Goal: Information Seeking & Learning: Learn about a topic

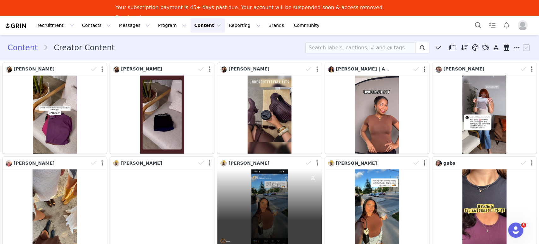
scroll to position [140, 0]
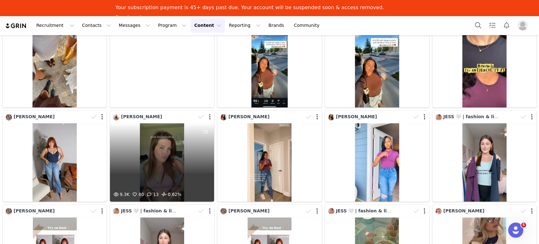
click at [161, 166] on div "9.3K 80 13 0.62%" at bounding box center [162, 162] width 104 height 78
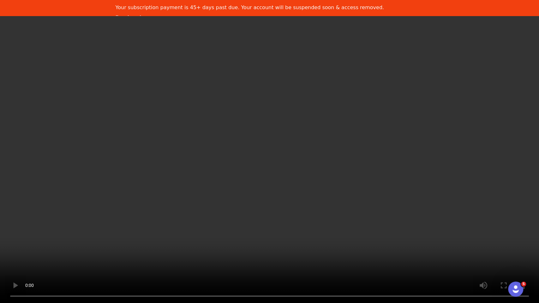
click at [96, 50] on video at bounding box center [269, 151] width 539 height 303
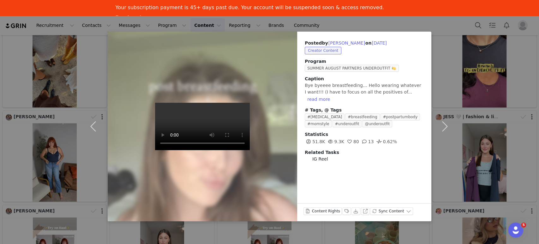
click at [433, 25] on div "Posted by [PERSON_NAME] on [DATE] Creator Content Program SUMMER AUGUST PARTNER…" at bounding box center [269, 122] width 539 height 244
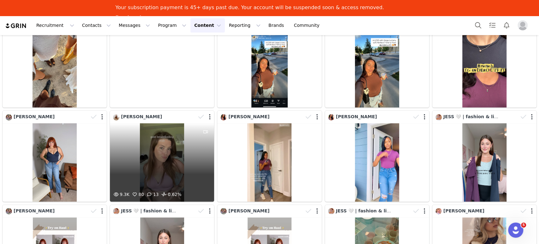
click at [162, 167] on div "9.3K 80 13 0.62%" at bounding box center [162, 162] width 104 height 78
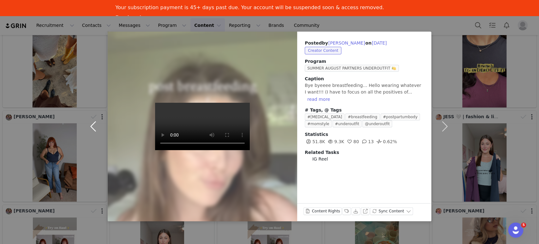
click at [97, 126] on button "button" at bounding box center [94, 127] width 27 height 190
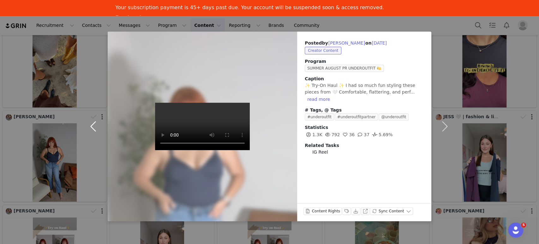
click at [94, 76] on button "button" at bounding box center [94, 127] width 27 height 190
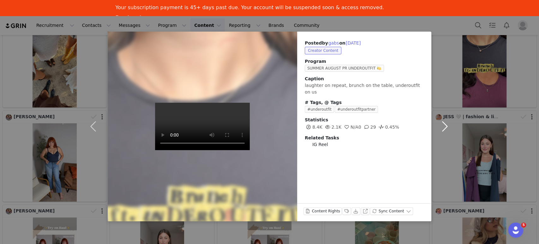
click at [446, 126] on button "button" at bounding box center [445, 127] width 27 height 190
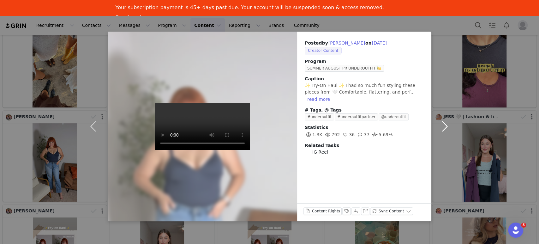
click at [446, 126] on button "button" at bounding box center [445, 127] width 27 height 190
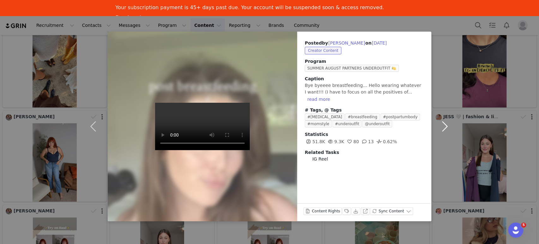
click at [444, 158] on button "button" at bounding box center [445, 127] width 27 height 190
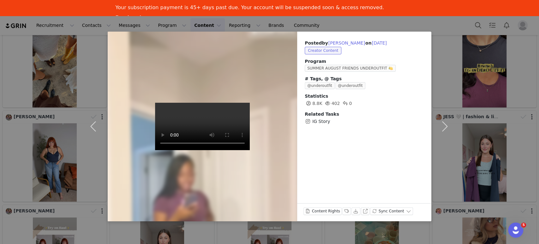
click at [440, 22] on div "Posted by [PERSON_NAME] on [DATE] Creator Content Program SUMMER AUGUST FRIENDS…" at bounding box center [269, 122] width 539 height 244
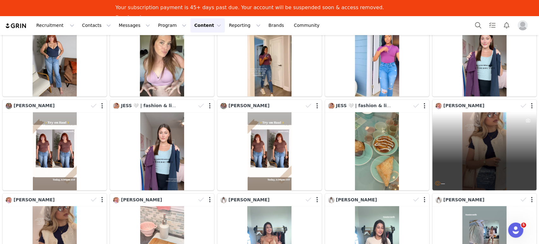
scroll to position [210, 0]
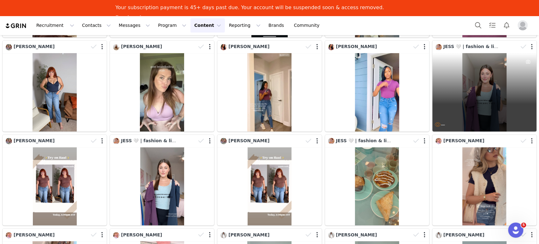
click at [483, 110] on div "—" at bounding box center [485, 92] width 104 height 78
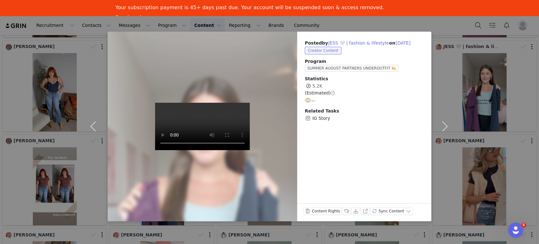
drag, startPoint x: 394, startPoint y: 24, endPoint x: 398, endPoint y: 25, distance: 3.6
click at [394, 24] on div "Posted by [PERSON_NAME] 🤍 | fashion & lifestyle on [DATE] Creator Content Progr…" at bounding box center [269, 122] width 539 height 244
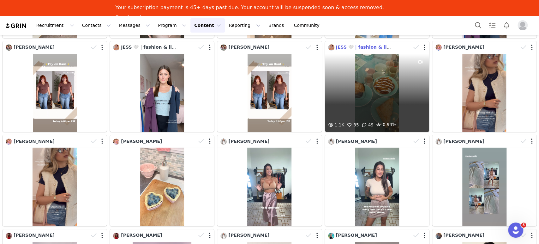
scroll to position [316, 0]
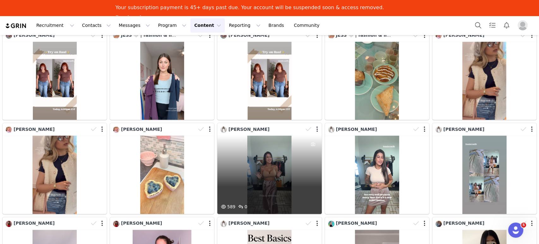
click at [279, 163] on div "589 0" at bounding box center [269, 175] width 104 height 78
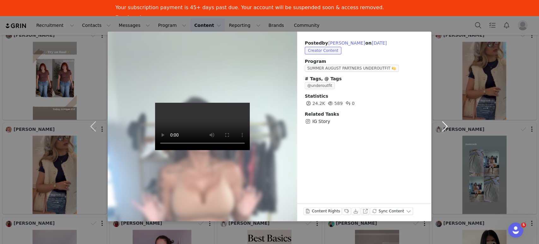
click at [445, 46] on button "button" at bounding box center [445, 127] width 27 height 190
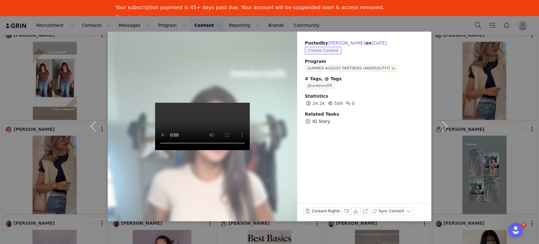
click at [440, 20] on div "Posted by [PERSON_NAME] on [DATE] Creator Content Program SUMMER AUGUST PARTNER…" at bounding box center [269, 122] width 539 height 244
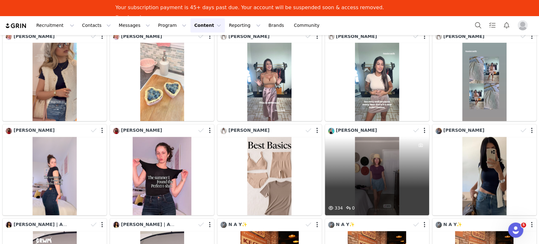
scroll to position [421, 0]
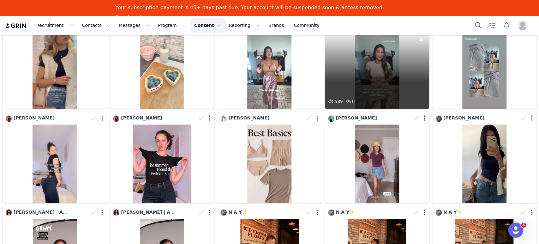
click at [377, 70] on div "589 0" at bounding box center [377, 69] width 104 height 78
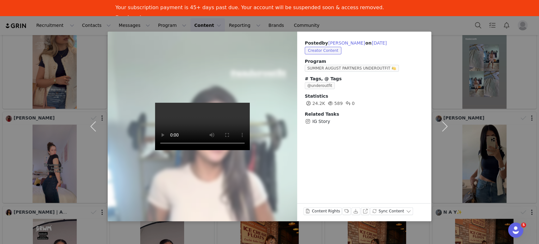
click at [448, 20] on div "Posted by [PERSON_NAME] on [DATE] Creator Content Program SUMMER AUGUST PARTNER…" at bounding box center [269, 122] width 539 height 244
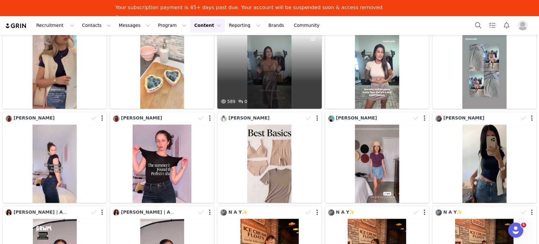
click at [270, 62] on div "589 0" at bounding box center [269, 69] width 104 height 78
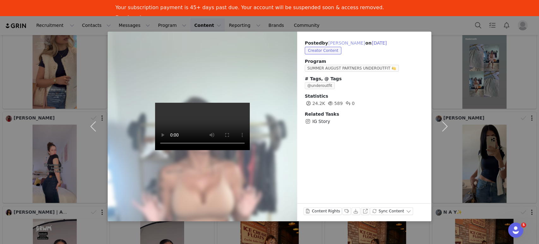
click at [331, 42] on button "[PERSON_NAME]" at bounding box center [346, 43] width 37 height 8
type input "[PERSON_NAME]"
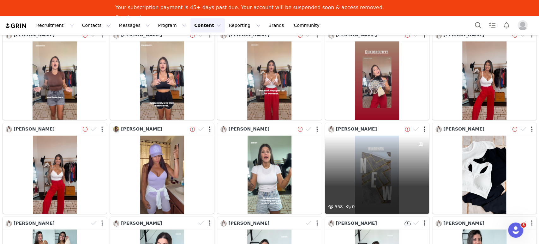
scroll to position [362, 0]
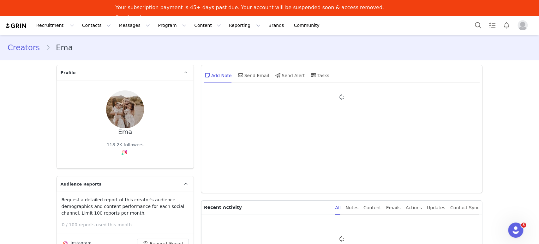
type input "+1 ([GEOGRAPHIC_DATA])"
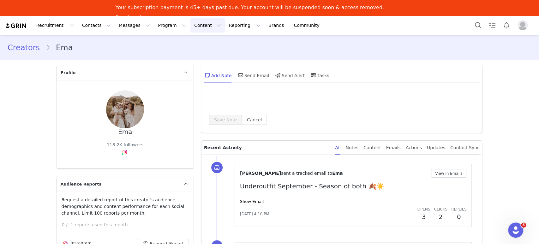
click at [191, 27] on button "Content Content" at bounding box center [208, 25] width 34 height 14
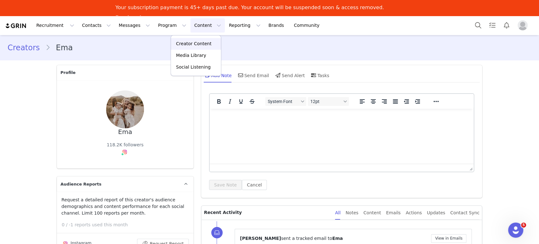
click at [186, 44] on p "Creator Content" at bounding box center [193, 43] width 35 height 7
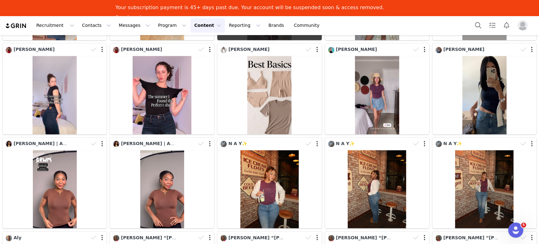
scroll to position [517, 0]
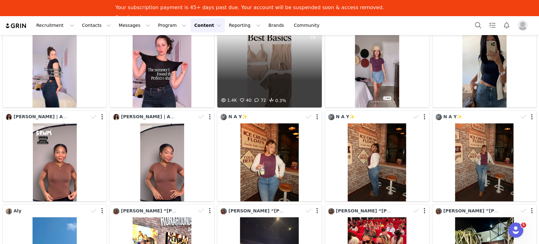
click at [271, 68] on div "1.4K 40 72 0.3%" at bounding box center [269, 68] width 104 height 78
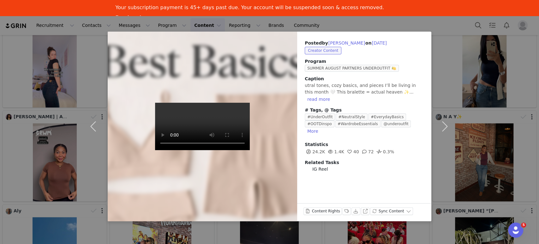
click at [18, 167] on div "Posted by [PERSON_NAME] on [DATE] Creator Content Program SUMMER AUGUST PARTNER…" at bounding box center [269, 122] width 539 height 244
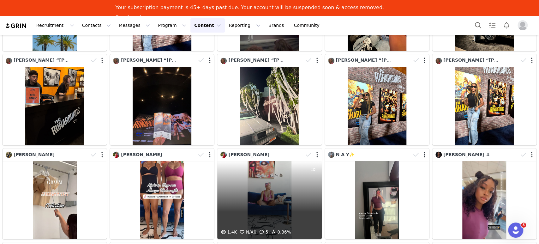
scroll to position [867, 0]
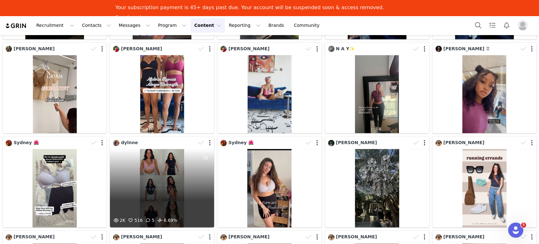
click at [174, 190] on div "2K 516 5 6.69%" at bounding box center [162, 188] width 104 height 78
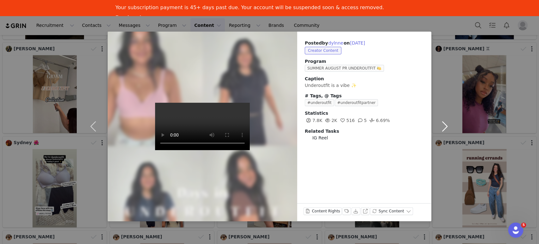
click at [443, 178] on button "button" at bounding box center [445, 127] width 27 height 190
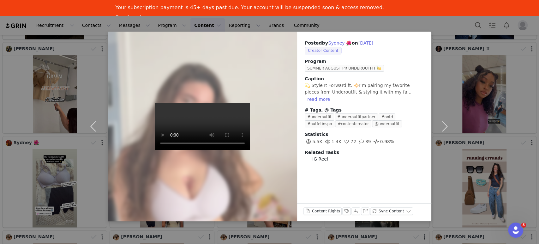
click at [440, 26] on div "Posted by [PERSON_NAME] 🌺 on [DATE] Creator Content Program SUMMER AUGUST PR UN…" at bounding box center [269, 122] width 539 height 244
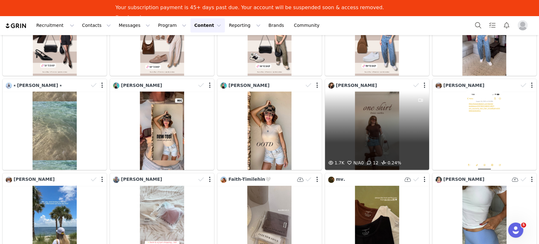
scroll to position [1183, 0]
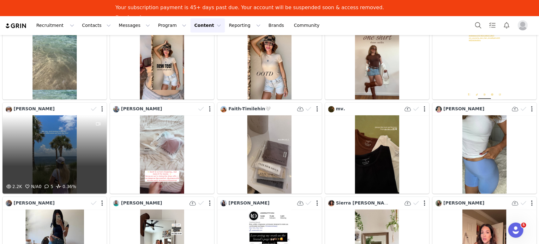
click at [57, 121] on div "2.2K N/A 0 5 0.36%" at bounding box center [55, 154] width 104 height 78
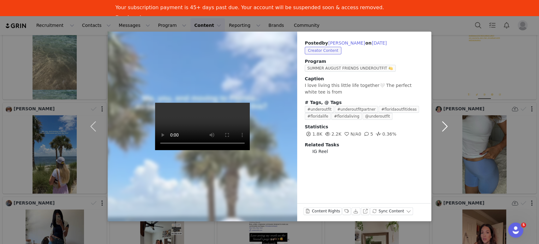
click at [456, 70] on button "button" at bounding box center [445, 127] width 27 height 190
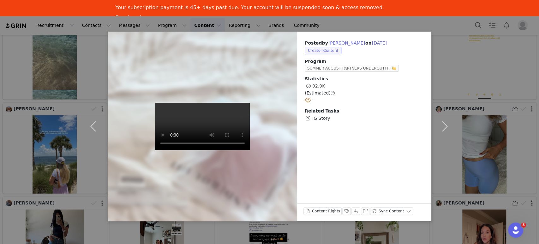
click at [460, 42] on div "Posted by [PERSON_NAME] on [DATE] Creator Content Program SUMMER AUGUST PARTNER…" at bounding box center [269, 122] width 539 height 244
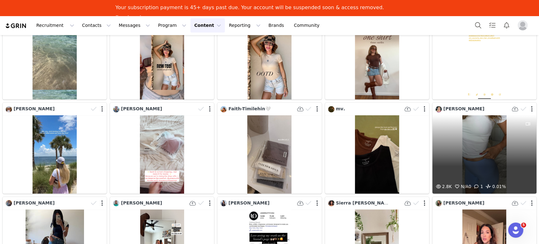
click at [462, 146] on div "2.8K N/A 0 1 0.01%" at bounding box center [485, 154] width 104 height 78
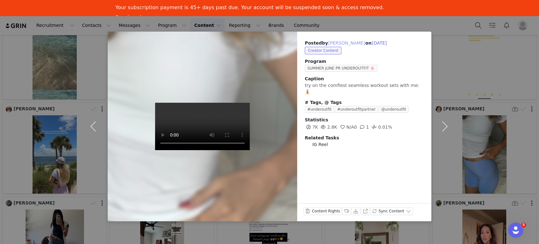
click at [345, 44] on button "[PERSON_NAME]" at bounding box center [346, 43] width 37 height 8
type input "[PERSON_NAME]"
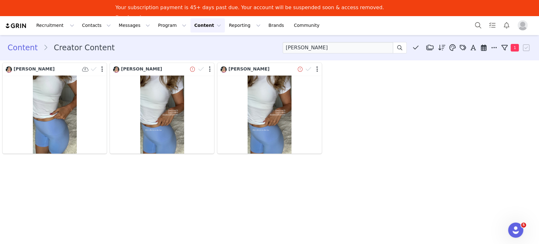
scroll to position [0, 0]
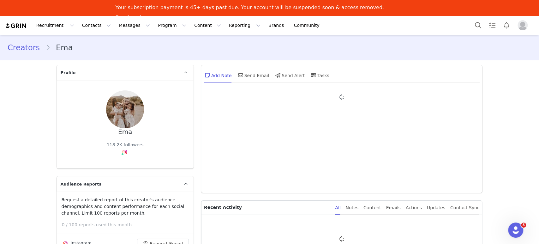
type input "+1 ([GEOGRAPHIC_DATA])"
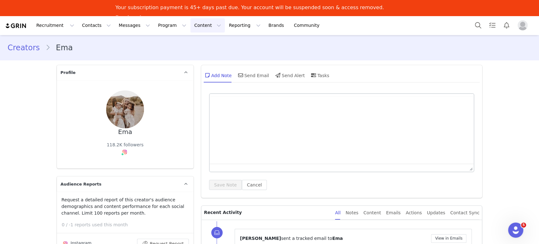
drag, startPoint x: 187, startPoint y: 25, endPoint x: 193, endPoint y: 39, distance: 15.5
click at [191, 25] on button "Content Content" at bounding box center [208, 25] width 34 height 14
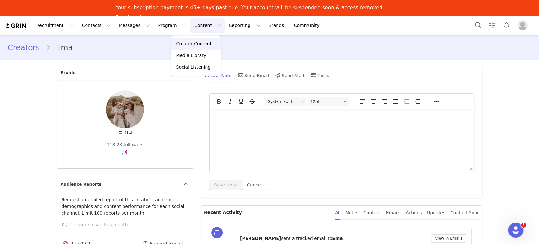
click at [187, 45] on p "Creator Content" at bounding box center [193, 43] width 35 height 7
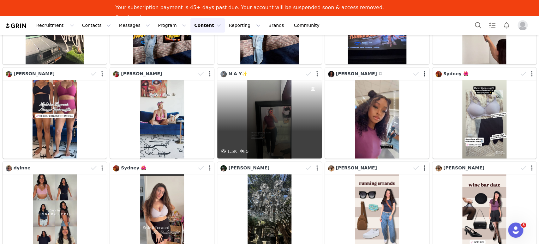
scroll to position [1076, 0]
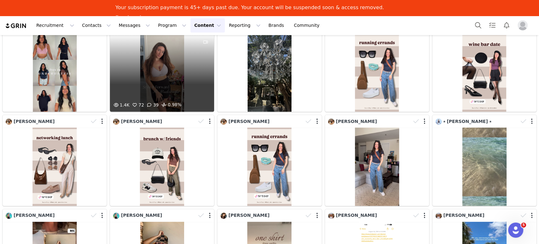
click at [155, 63] on div "1.4K 72 39 0.98%" at bounding box center [162, 73] width 104 height 78
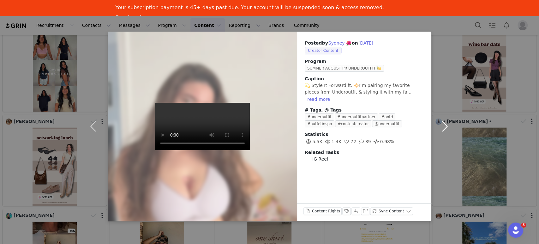
click at [443, 65] on button "button" at bounding box center [445, 127] width 27 height 190
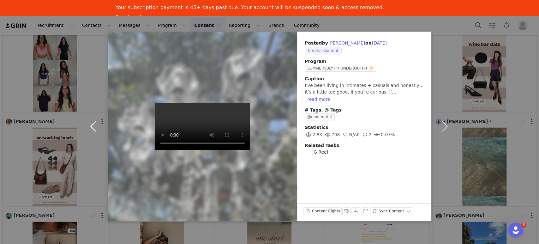
click at [89, 57] on button "button" at bounding box center [94, 127] width 27 height 190
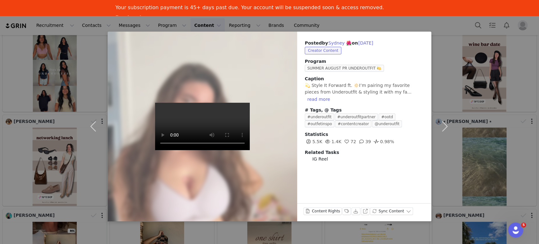
click at [402, 25] on div "Posted by [PERSON_NAME] 🌺 on [DATE] Creator Content Program SUMMER AUGUST PR UN…" at bounding box center [269, 122] width 539 height 244
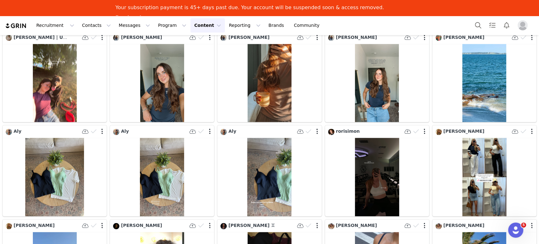
scroll to position [2301, 0]
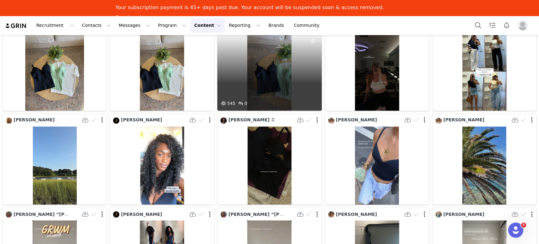
click at [257, 67] on div "545 0" at bounding box center [269, 71] width 104 height 78
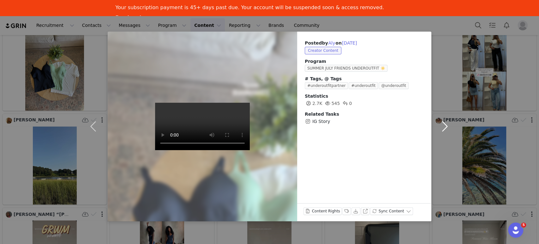
click at [442, 73] on button "button" at bounding box center [445, 127] width 27 height 190
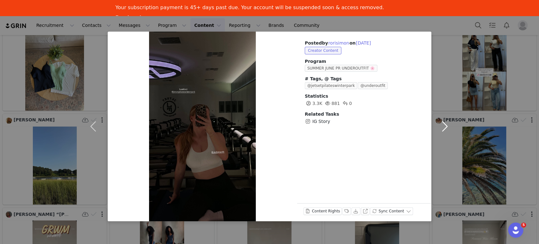
click at [447, 64] on button "button" at bounding box center [445, 127] width 27 height 190
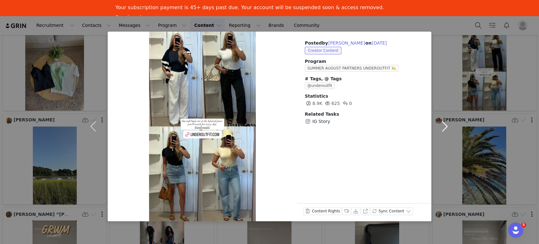
click at [445, 47] on button "button" at bounding box center [445, 127] width 27 height 190
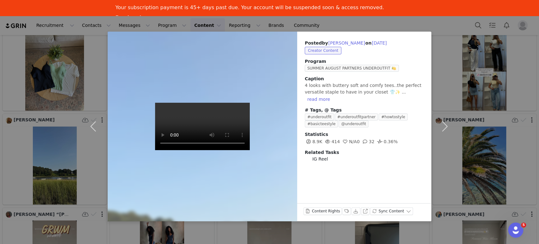
click at [444, 25] on div "Posted by [PERSON_NAME] on [DATE] Creator Content Program SUMMER AUGUST PARTNER…" at bounding box center [269, 122] width 539 height 244
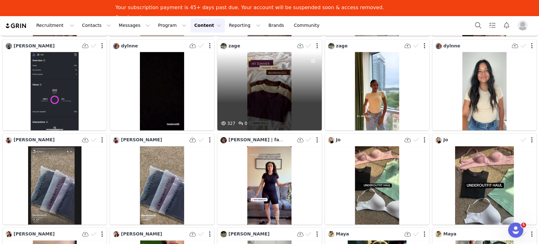
scroll to position [2790, 0]
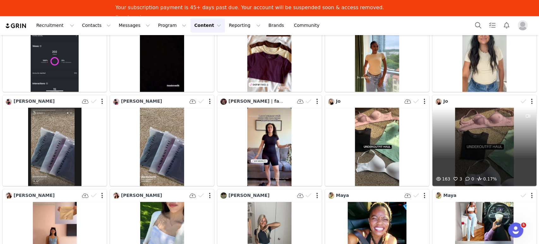
click at [490, 175] on span "0.17%" at bounding box center [486, 179] width 21 height 8
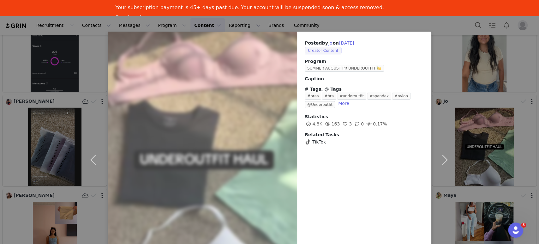
click at [523, 136] on div "Posted by [PERSON_NAME] on [DATE] Creator Content Program SUMMER AUGUST PR UNDE…" at bounding box center [269, 122] width 539 height 244
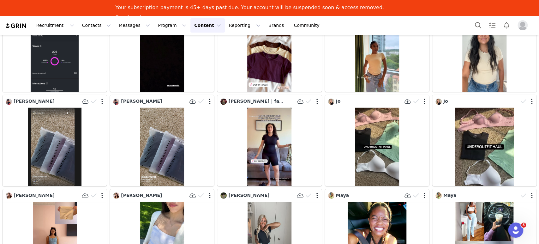
scroll to position [2888, 0]
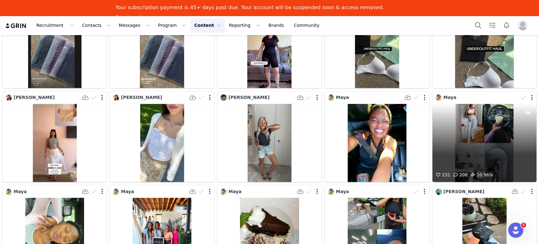
click at [485, 131] on div "231 208 10.96%" at bounding box center [485, 143] width 104 height 78
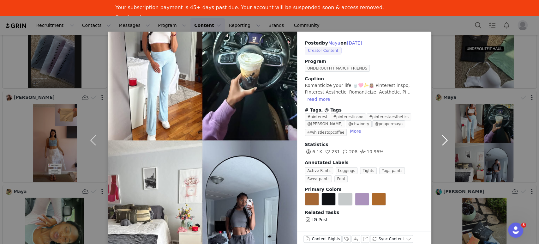
click at [445, 132] on button "button" at bounding box center [445, 140] width 27 height 217
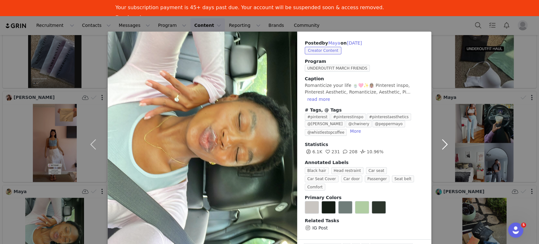
click at [445, 132] on button "button" at bounding box center [445, 145] width 27 height 226
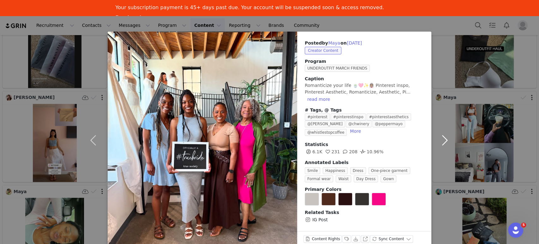
click at [445, 132] on button "button" at bounding box center [445, 140] width 27 height 217
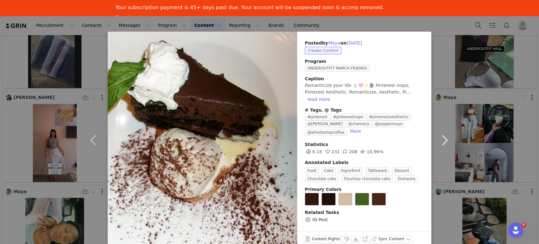
click at [445, 132] on button "button" at bounding box center [445, 140] width 27 height 217
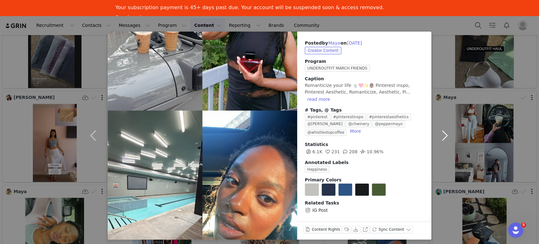
click at [445, 132] on button "button" at bounding box center [445, 136] width 27 height 208
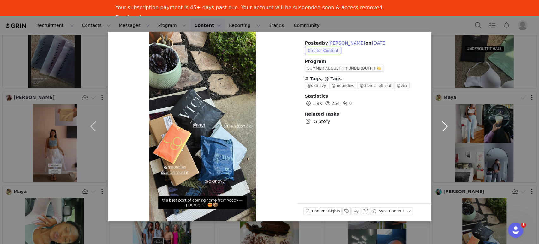
click at [445, 132] on button "button" at bounding box center [445, 127] width 27 height 190
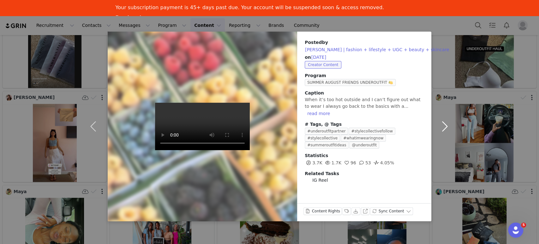
click at [445, 132] on button "button" at bounding box center [445, 127] width 27 height 190
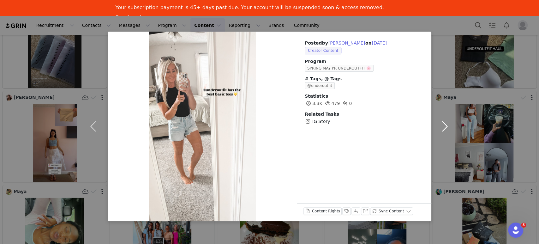
click at [445, 132] on button "button" at bounding box center [445, 127] width 27 height 190
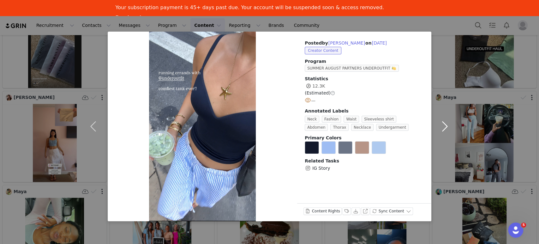
click at [445, 132] on button "button" at bounding box center [445, 127] width 27 height 190
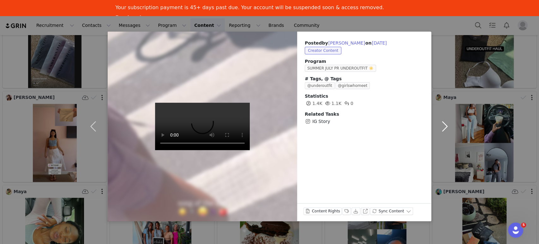
click at [445, 132] on button "button" at bounding box center [445, 127] width 27 height 190
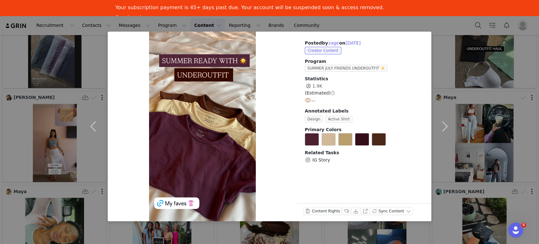
click at [180, 24] on div "Posted by zage on [DATE] Creator Content Program SUMMER JULY FRIENDS UNDEROUTFI…" at bounding box center [269, 122] width 539 height 244
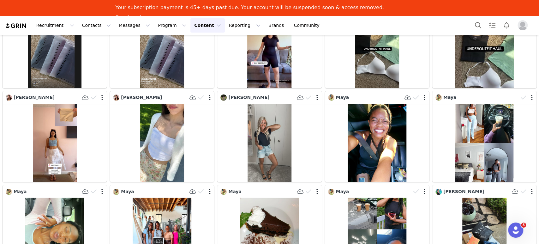
click at [191, 26] on button "Content Content" at bounding box center [208, 25] width 34 height 14
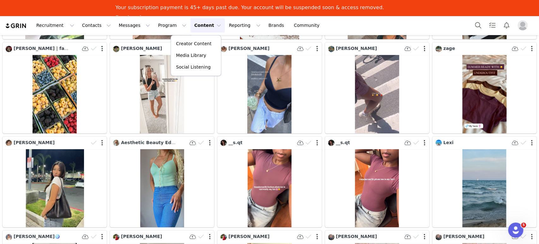
scroll to position [3168, 0]
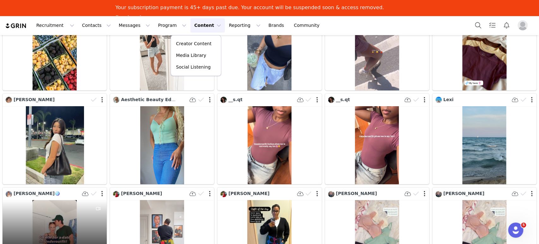
click at [56, 200] on div "2.8K 95 4 5.89%" at bounding box center [55, 239] width 104 height 78
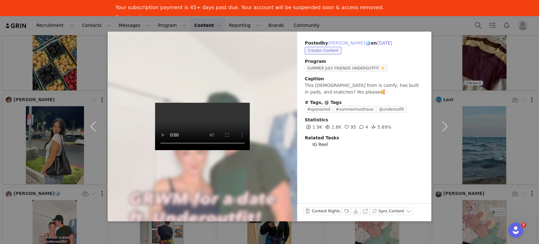
click at [338, 43] on button "[PERSON_NAME]🪩" at bounding box center [349, 43] width 43 height 8
type input "[PERSON_NAME]🪩"
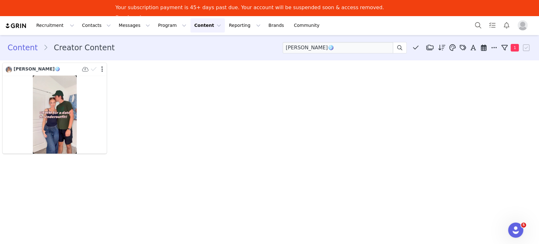
scroll to position [0, 0]
click at [191, 23] on button "Content Content" at bounding box center [208, 25] width 34 height 14
click at [187, 42] on p "Creator Content" at bounding box center [193, 43] width 35 height 7
click at [23, 47] on link "Content" at bounding box center [26, 47] width 36 height 11
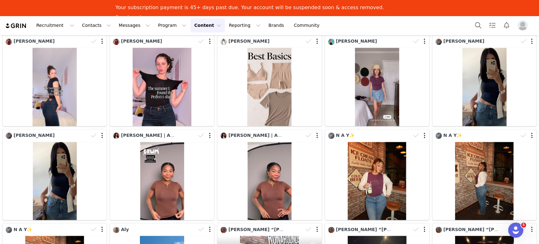
scroll to position [411, 0]
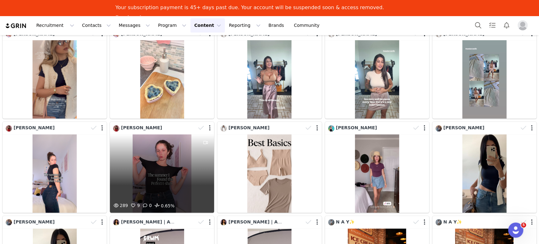
click at [156, 163] on div "289 9 0 0.65%" at bounding box center [162, 173] width 104 height 78
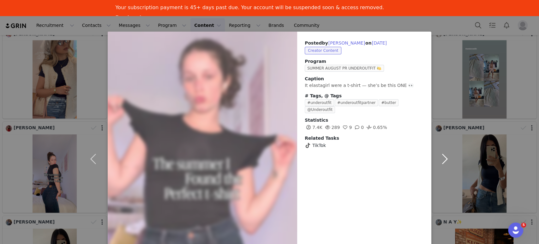
click at [447, 80] on button "button" at bounding box center [445, 159] width 27 height 255
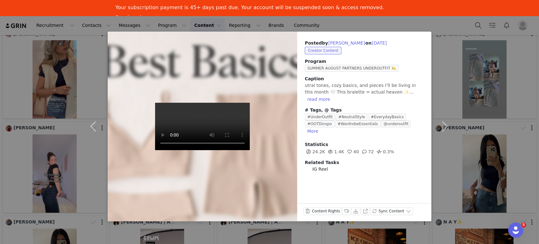
click at [525, 151] on div "Posted by [PERSON_NAME] on [DATE] Creator Content Program SUMMER AUGUST PARTNER…" at bounding box center [269, 122] width 539 height 244
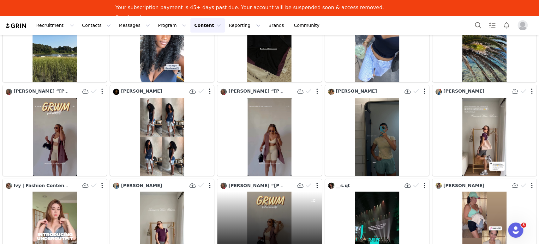
scroll to position [2470, 0]
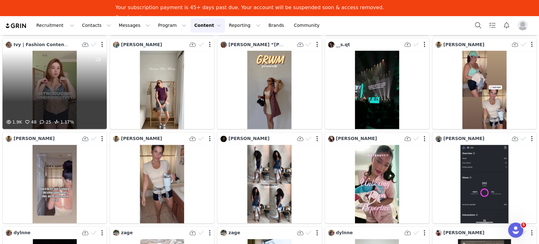
click at [58, 119] on span at bounding box center [57, 123] width 8 height 8
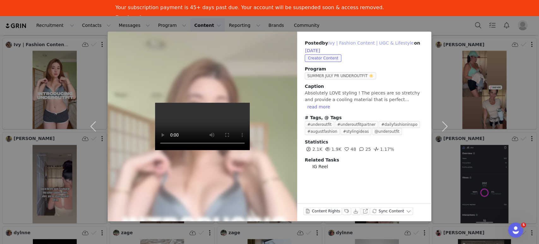
click at [328, 43] on button "Ivy | Fashion Content | UGC & Lifestyle" at bounding box center [371, 43] width 86 height 8
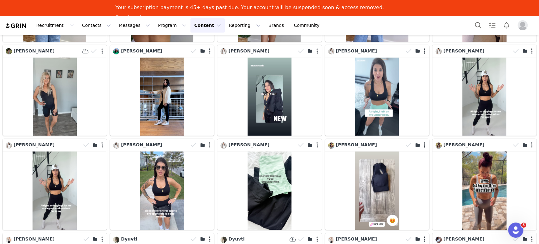
scroll to position [2180, 0]
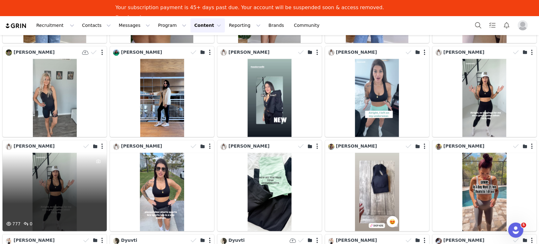
click at [52, 153] on div "777 0" at bounding box center [55, 192] width 104 height 78
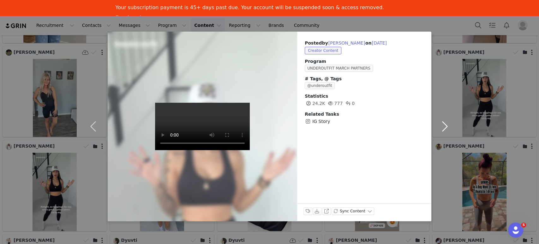
click at [448, 145] on button "button" at bounding box center [445, 127] width 27 height 190
click at [437, 21] on div "Posted by [PERSON_NAME] on [DATE] Creator Content Program UNDEROUTFIT MARCH PAR…" at bounding box center [269, 122] width 539 height 244
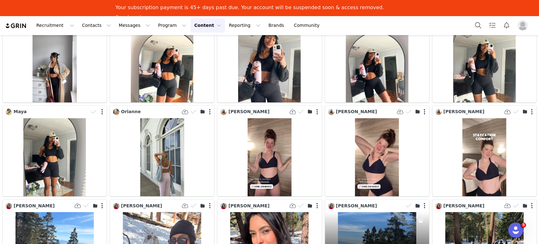
scroll to position [1513, 0]
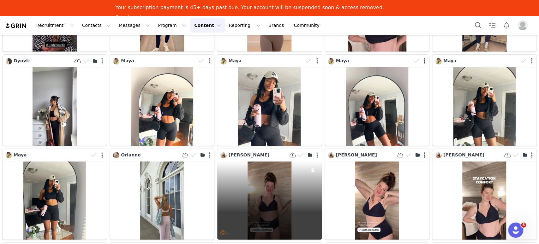
click at [271, 165] on div "—" at bounding box center [269, 200] width 104 height 78
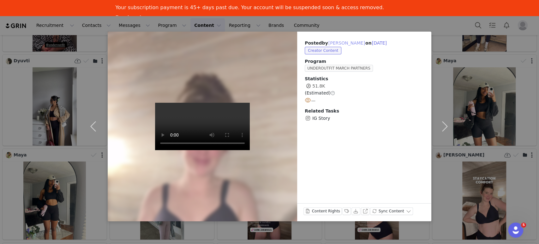
click at [336, 44] on button "[PERSON_NAME]" at bounding box center [346, 43] width 37 height 8
type input "[PERSON_NAME]"
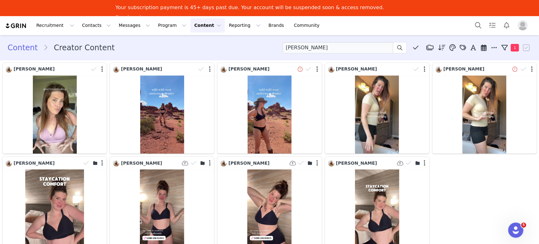
scroll to position [0, 0]
drag, startPoint x: 14, startPoint y: 26, endPoint x: 33, endPoint y: 26, distance: 19.3
click at [14, 26] on img at bounding box center [16, 26] width 22 height 6
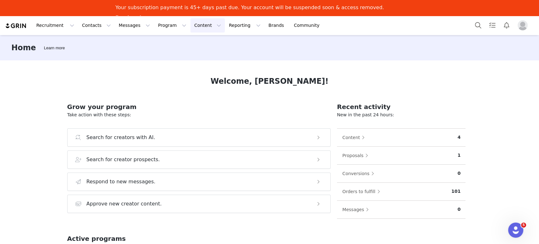
click at [191, 27] on button "Content Content" at bounding box center [208, 25] width 34 height 14
click at [186, 45] on p "Creator Content" at bounding box center [193, 43] width 35 height 7
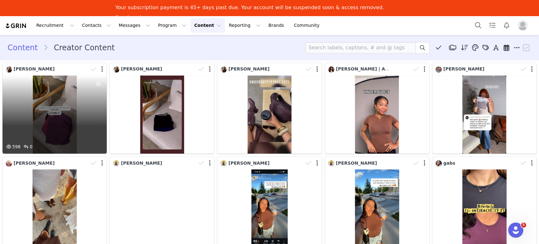
click at [69, 119] on div "598 0" at bounding box center [55, 115] width 104 height 78
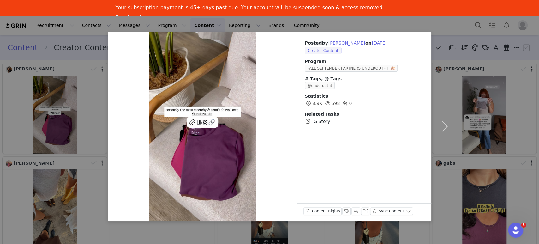
click at [308, 21] on div "Posted by [PERSON_NAME] on [DATE] Creator Content Program FALL SEPTEMBER PARTNE…" at bounding box center [269, 122] width 539 height 244
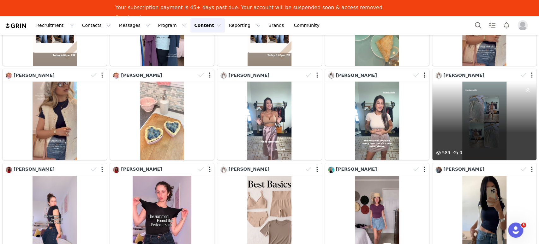
scroll to position [376, 0]
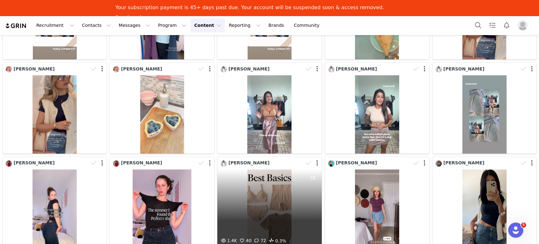
click at [263, 199] on div "1.4K 40 72 0.3%" at bounding box center [269, 208] width 104 height 78
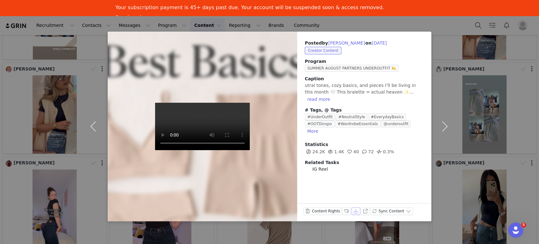
click at [352, 210] on button "Download" at bounding box center [356, 211] width 9 height 8
click at [449, 191] on button "button" at bounding box center [445, 127] width 27 height 190
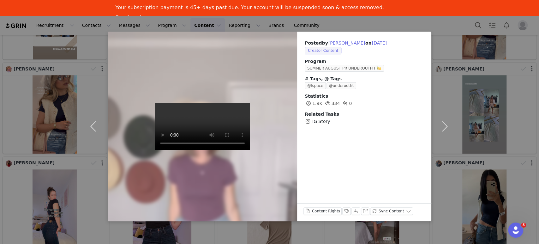
click at [414, 24] on div "Posted by [PERSON_NAME] on [DATE] Creator Content Program SUMMER AUGUST PR UNDE…" at bounding box center [269, 122] width 539 height 244
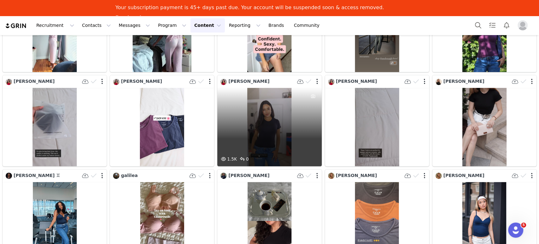
scroll to position [1915, 0]
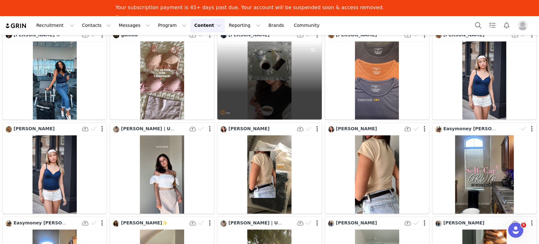
click at [265, 65] on div "—" at bounding box center [269, 80] width 104 height 78
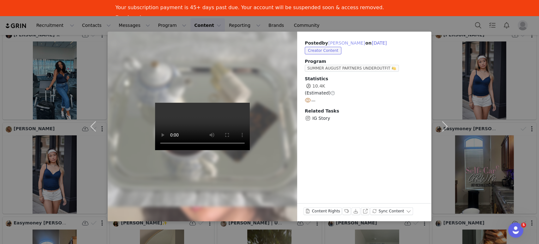
click at [335, 42] on button "[PERSON_NAME]" at bounding box center [346, 43] width 37 height 8
type input "[PERSON_NAME]"
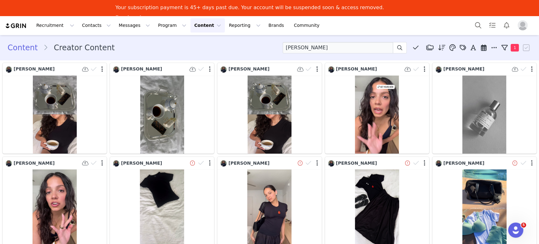
scroll to position [0, 0]
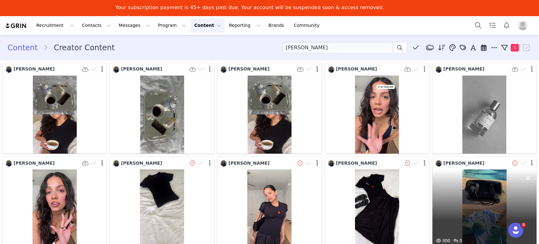
click at [485, 199] on div "300 0" at bounding box center [485, 208] width 104 height 78
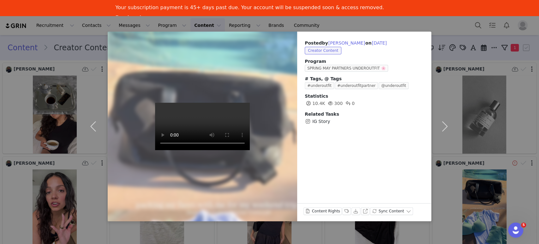
click at [452, 24] on div "Posted by [PERSON_NAME] on [DATE] Creator Content Program SPRING MAY PARTNERS U…" at bounding box center [269, 122] width 539 height 244
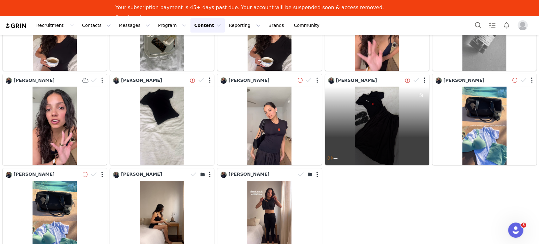
scroll to position [13, 0]
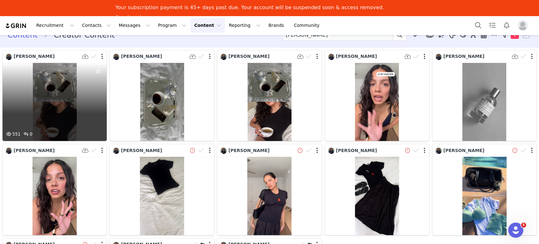
click at [51, 73] on div "551 0" at bounding box center [55, 102] width 104 height 78
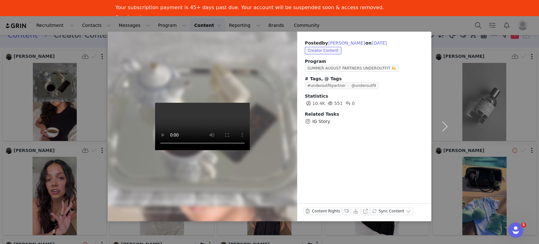
click at [357, 25] on div "Posted by [PERSON_NAME] on [DATE] Creator Content Program SUMMER AUGUST PARTNER…" at bounding box center [269, 122] width 539 height 244
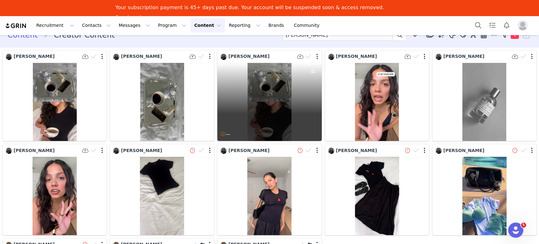
click at [264, 111] on div "—" at bounding box center [269, 102] width 104 height 78
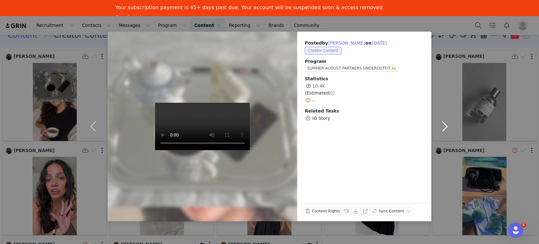
click at [445, 127] on button "button" at bounding box center [445, 127] width 27 height 190
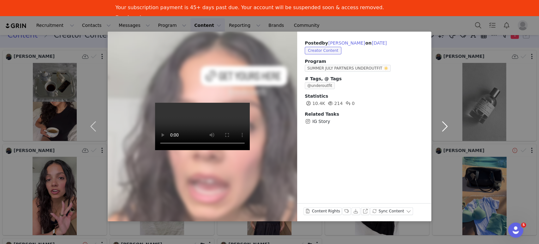
click at [445, 127] on button "button" at bounding box center [445, 127] width 27 height 190
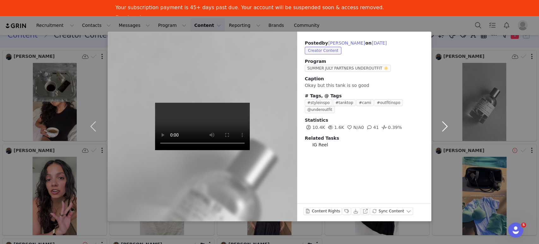
click at [440, 200] on button "button" at bounding box center [445, 127] width 27 height 190
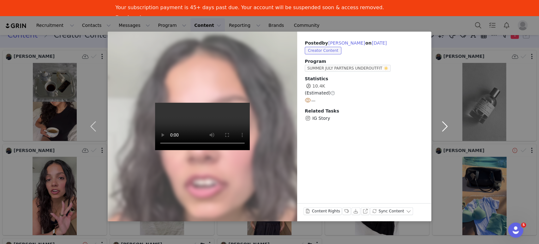
click at [442, 98] on button "button" at bounding box center [445, 127] width 27 height 190
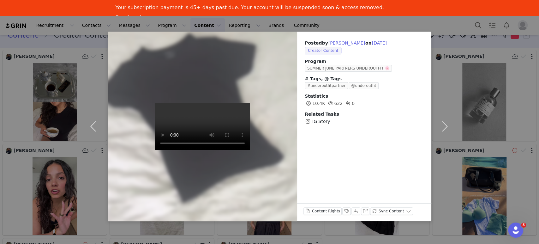
click at [530, 96] on div "Posted by [PERSON_NAME] on [DATE] Creator Content Program SUMMER JUNE PARTNERS …" at bounding box center [269, 122] width 539 height 244
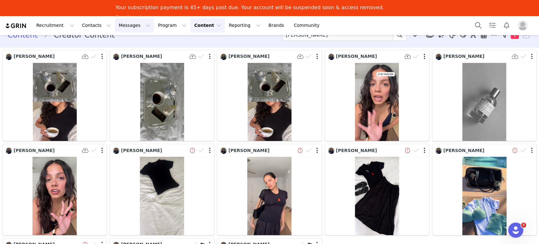
click at [115, 24] on button "Messages Messages" at bounding box center [134, 25] width 39 height 14
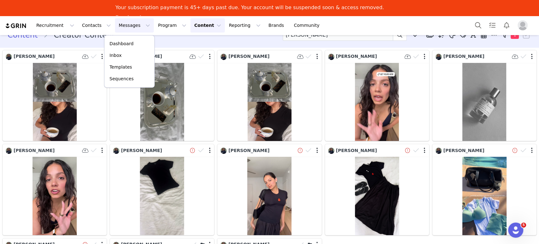
click at [191, 26] on button "Content Content" at bounding box center [208, 25] width 34 height 14
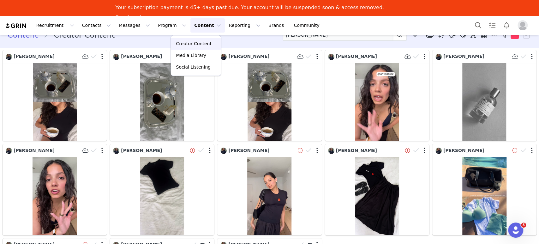
click at [180, 43] on p "Creator Content" at bounding box center [193, 43] width 35 height 7
click at [22, 26] on img at bounding box center [16, 26] width 22 height 6
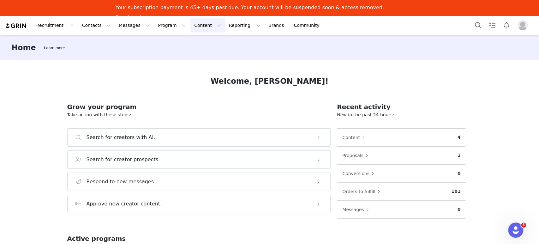
click at [191, 22] on button "Content Content" at bounding box center [208, 25] width 34 height 14
click at [192, 43] on p "Creator Content" at bounding box center [193, 43] width 35 height 7
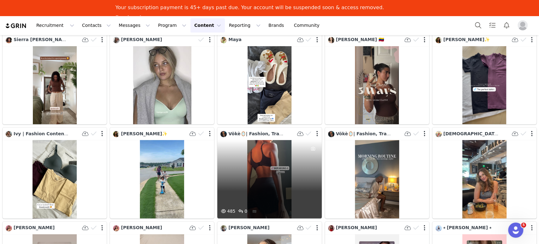
scroll to position [3447, 0]
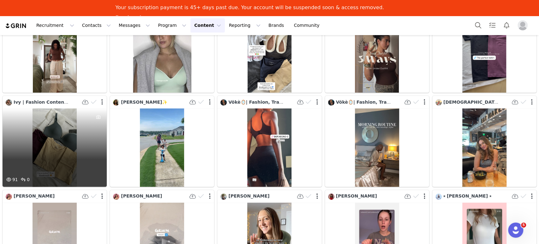
click at [52, 120] on div "91 0" at bounding box center [55, 147] width 104 height 78
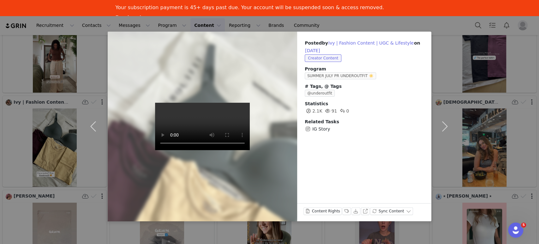
click at [11, 110] on div "Posted by [PERSON_NAME] | Fashion Content | UGC & Lifestyle on [DATE] Creator C…" at bounding box center [269, 122] width 539 height 244
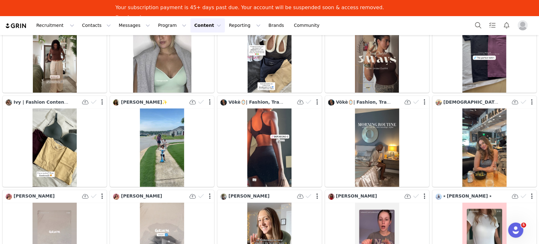
click at [191, 26] on button "Content Content" at bounding box center [208, 25] width 34 height 14
click at [192, 56] on p "Media Library" at bounding box center [191, 55] width 30 height 7
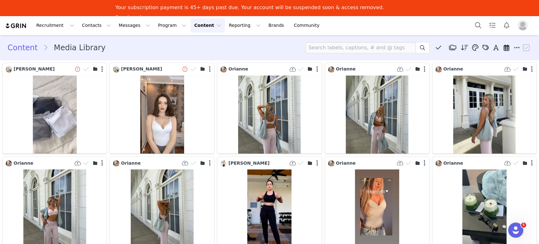
click at [191, 26] on button "Content Content" at bounding box center [208, 25] width 34 height 14
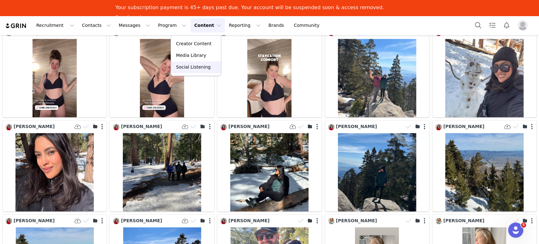
scroll to position [406, 0]
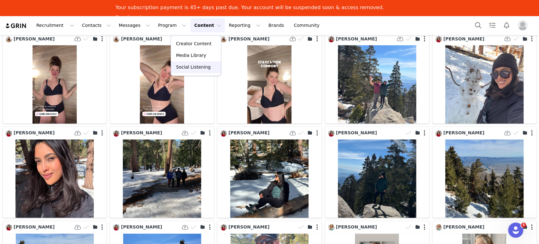
click at [197, 68] on p "Social Listening" at bounding box center [193, 67] width 35 height 7
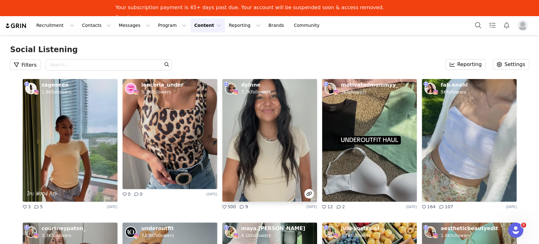
scroll to position [1925, 0]
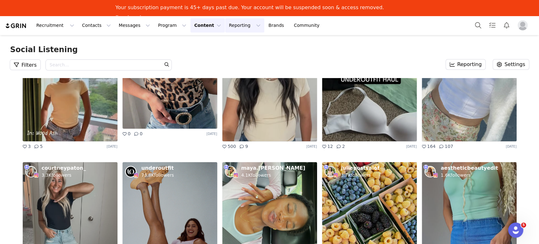
click at [225, 20] on button "Reporting Reporting" at bounding box center [244, 25] width 39 height 14
click at [191, 25] on button "Content Content" at bounding box center [208, 25] width 34 height 14
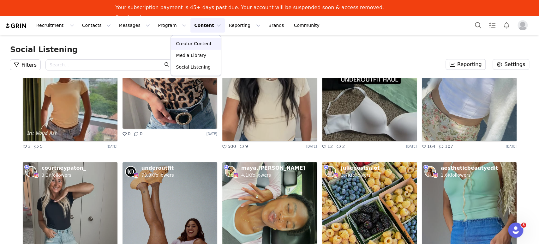
click at [180, 42] on p "Creator Content" at bounding box center [193, 43] width 35 height 7
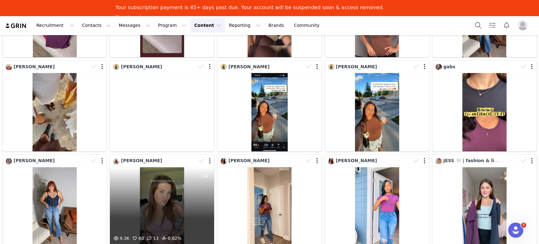
scroll to position [237, 0]
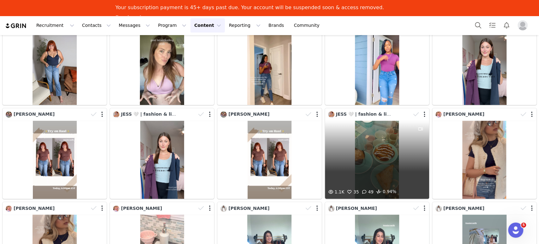
click at [378, 172] on div "1.1K 35 49 0.94%" at bounding box center [377, 160] width 104 height 78
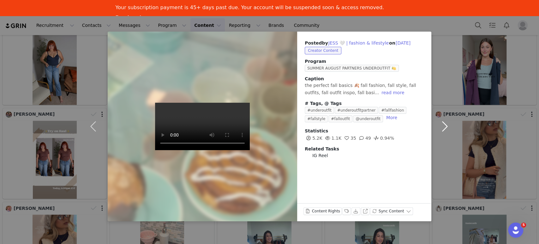
click at [444, 121] on button "button" at bounding box center [445, 127] width 27 height 190
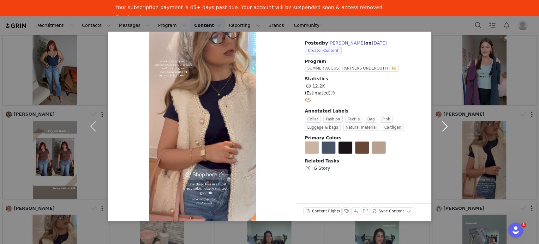
click at [444, 121] on button "button" at bounding box center [445, 127] width 27 height 190
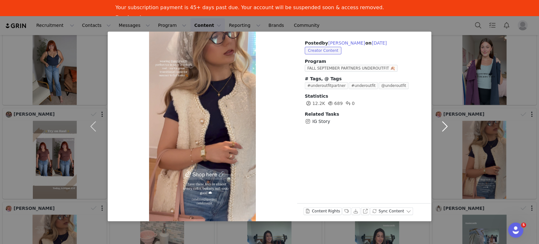
click at [442, 125] on button "button" at bounding box center [445, 127] width 27 height 190
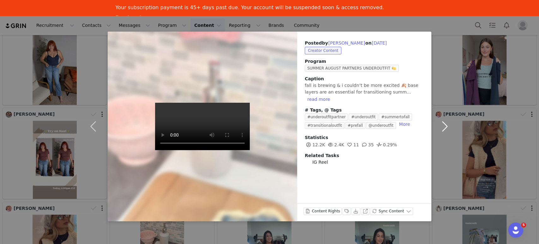
click at [445, 159] on button "button" at bounding box center [445, 127] width 27 height 190
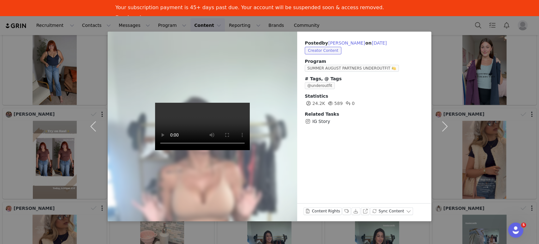
click at [326, 23] on div "Posted by [PERSON_NAME] on [DATE] Creator Content Program SUMMER AUGUST PARTNER…" at bounding box center [269, 122] width 539 height 244
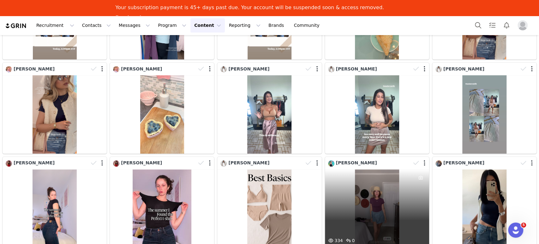
scroll to position [517, 0]
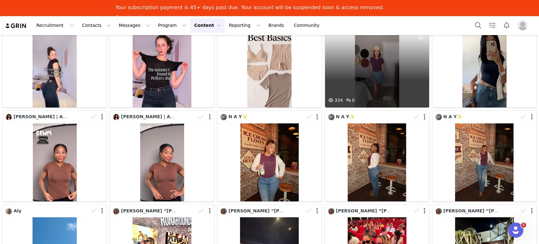
click at [377, 81] on div "334 0" at bounding box center [377, 68] width 104 height 78
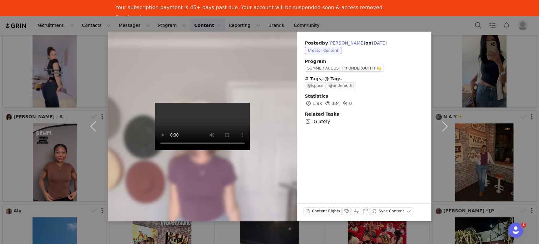
click at [446, 25] on div "Posted by [PERSON_NAME] on [DATE] Creator Content Program SUMMER AUGUST PR UNDE…" at bounding box center [269, 122] width 539 height 244
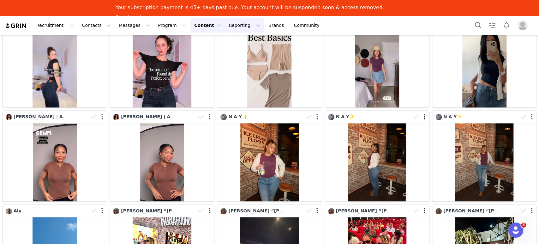
click at [225, 25] on button "Reporting Reporting" at bounding box center [244, 25] width 39 height 14
click at [213, 44] on p "Dashboard" at bounding box center [219, 43] width 24 height 7
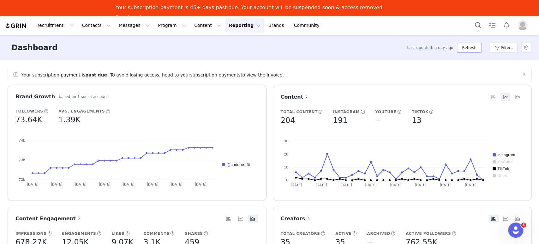
click at [475, 46] on button "Refresh" at bounding box center [469, 48] width 24 height 10
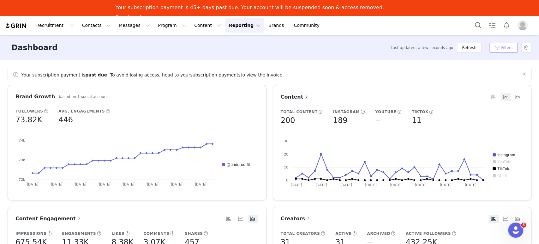
click at [498, 49] on button "Filters" at bounding box center [504, 48] width 28 height 10
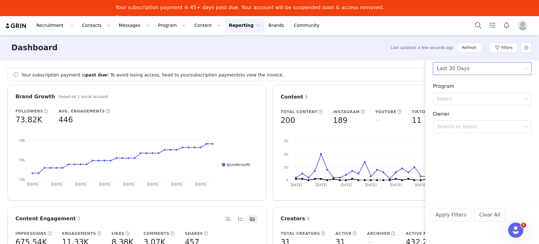
click at [481, 70] on div "Last 30 Days" at bounding box center [480, 69] width 87 height 12
click at [450, 111] on li "Custom" at bounding box center [482, 113] width 99 height 10
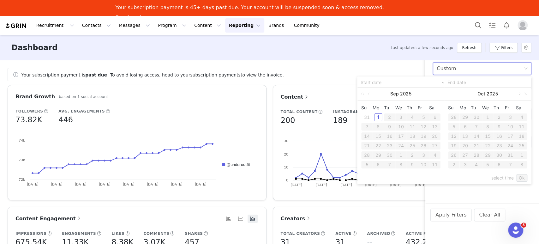
click at [519, 95] on link at bounding box center [520, 94] width 6 height 13
click at [369, 94] on link at bounding box center [370, 94] width 6 height 13
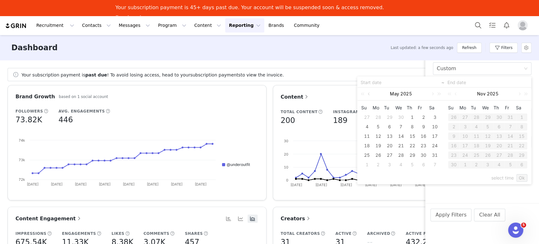
click at [369, 94] on link at bounding box center [370, 94] width 6 height 13
click at [402, 118] on div "1" at bounding box center [401, 117] width 8 height 8
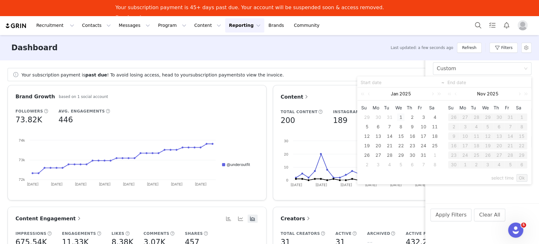
type input "[DATE]"
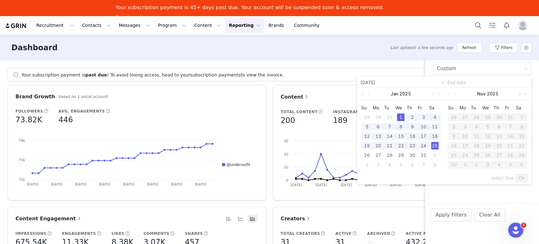
click at [521, 92] on link at bounding box center [520, 94] width 6 height 13
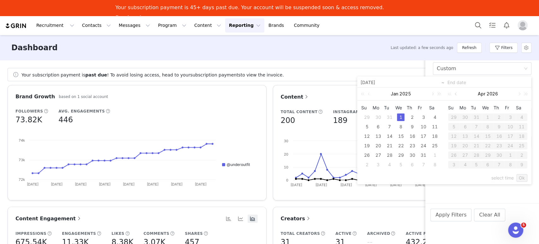
click at [456, 93] on link at bounding box center [457, 94] width 6 height 13
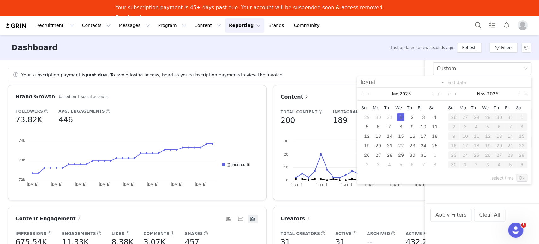
click at [456, 93] on link at bounding box center [457, 94] width 6 height 13
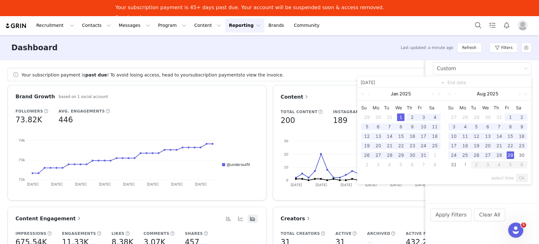
click at [515, 154] on td "29" at bounding box center [510, 154] width 11 height 9
type input "[DATE]"
click at [519, 178] on link "Ok" at bounding box center [522, 178] width 11 height 8
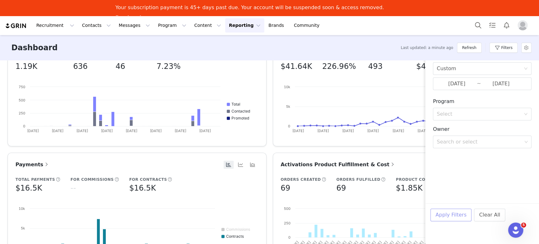
scroll to position [320, 0]
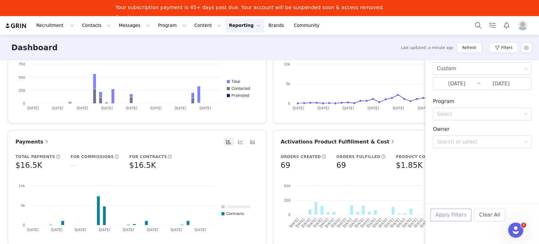
click at [452, 214] on button "Apply Filters" at bounding box center [451, 215] width 41 height 13
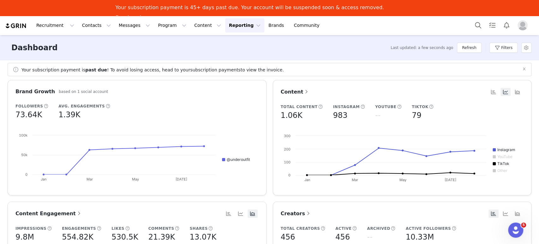
scroll to position [4, 0]
click at [191, 27] on button "Content Content" at bounding box center [208, 25] width 34 height 14
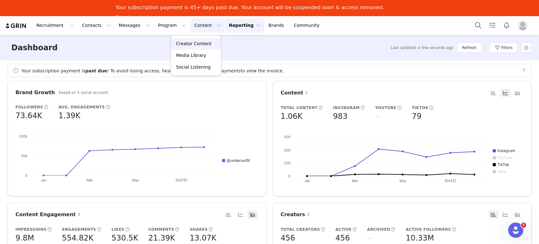
click at [185, 43] on p "Creator Content" at bounding box center [193, 43] width 35 height 7
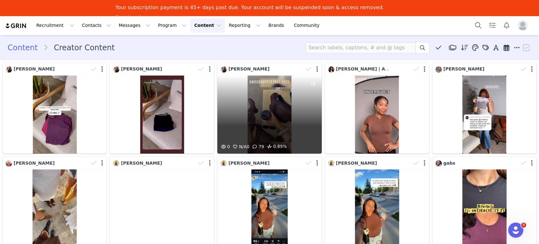
click at [264, 130] on div "0 N/A 0 79 0.89%" at bounding box center [269, 115] width 104 height 78
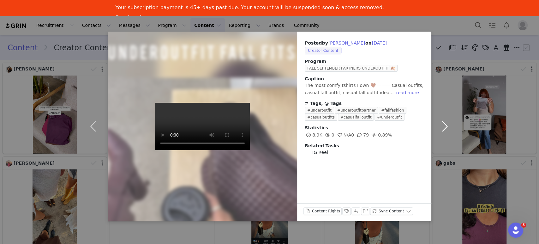
click at [448, 97] on button "button" at bounding box center [445, 127] width 27 height 190
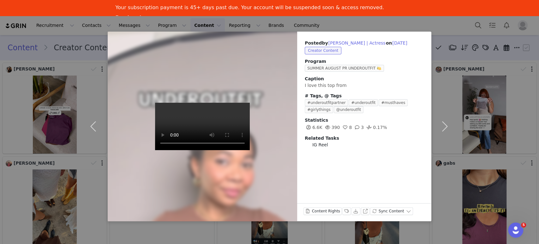
click at [417, 23] on div "Posted by [PERSON_NAME] | Actress on [DATE] Creator Content Program SUMMER AUGU…" at bounding box center [269, 122] width 539 height 244
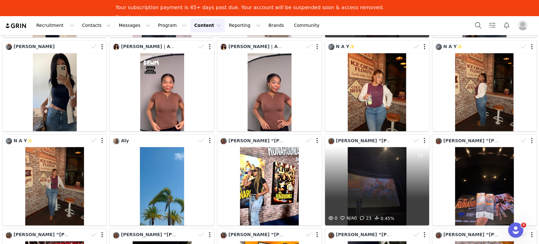
scroll to position [691, 0]
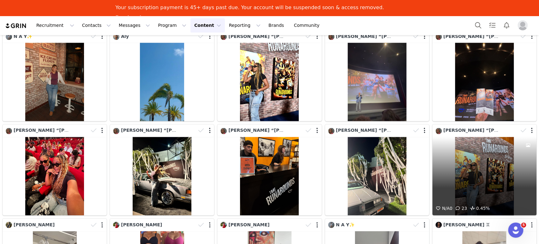
click at [478, 167] on div "N/A 0 23 0.45%" at bounding box center [485, 176] width 104 height 78
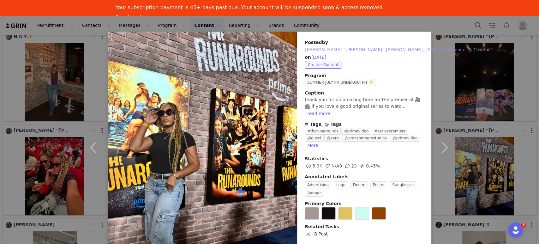
click at [326, 49] on button "[PERSON_NAME] “[PERSON_NAME]” [PERSON_NAME], LSW| LA Influencer & Creator" at bounding box center [398, 50] width 186 height 8
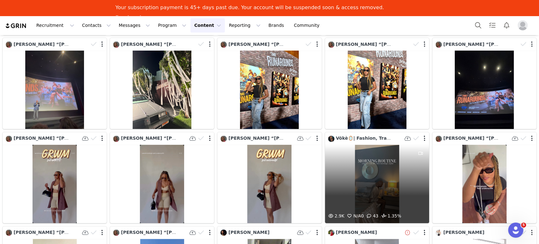
scroll to position [60, 0]
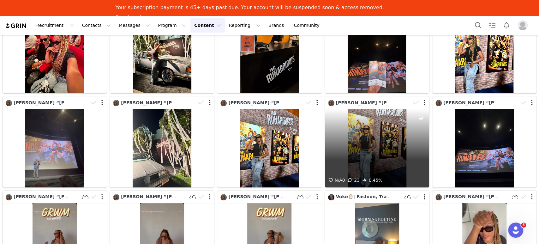
click at [369, 137] on div "N/A 0 23 0.45%" at bounding box center [377, 148] width 104 height 78
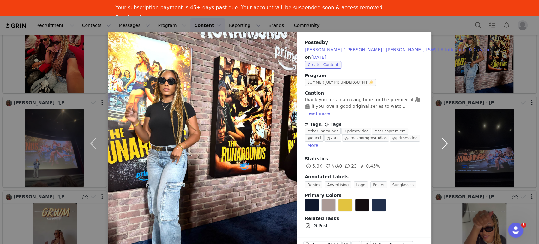
click at [445, 133] on button "button" at bounding box center [445, 143] width 27 height 223
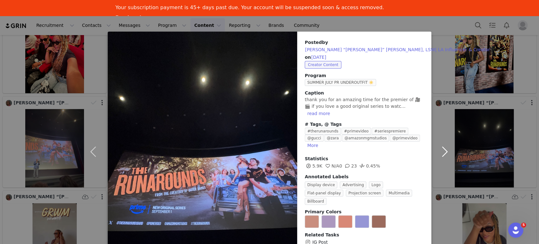
click at [440, 138] on button "button" at bounding box center [445, 152] width 27 height 240
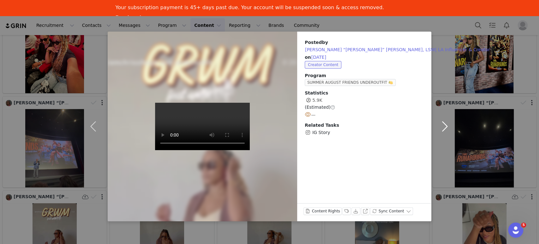
click at [442, 181] on button "button" at bounding box center [445, 127] width 27 height 190
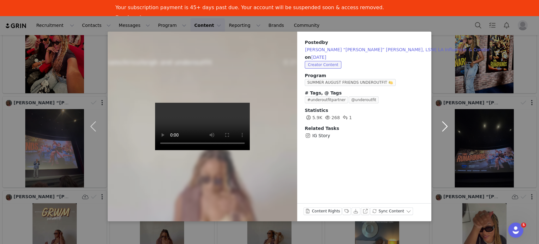
click at [445, 127] on button "button" at bounding box center [445, 127] width 27 height 190
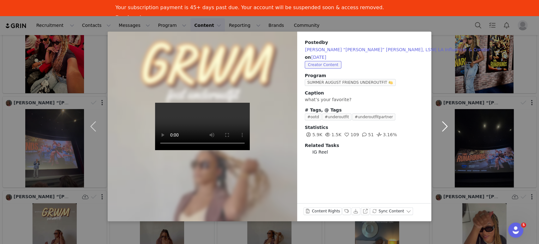
click at [445, 127] on button "button" at bounding box center [445, 127] width 27 height 190
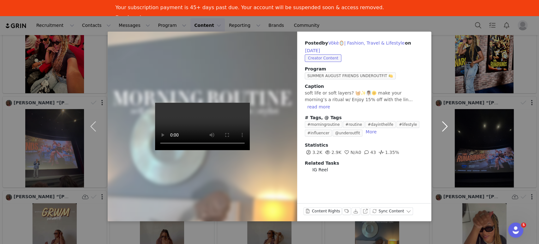
click at [445, 127] on button "button" at bounding box center [445, 127] width 27 height 190
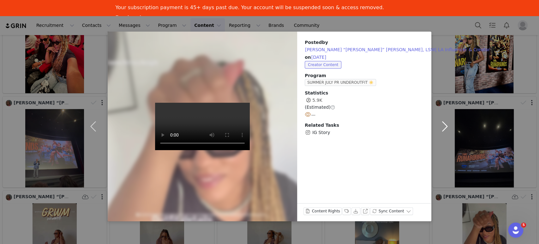
click at [445, 127] on button "button" at bounding box center [445, 127] width 27 height 190
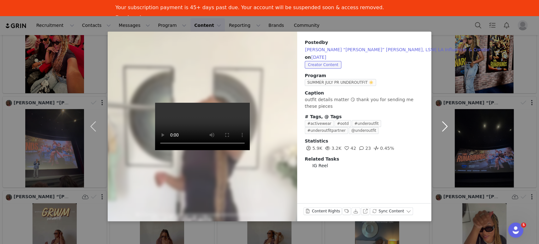
click at [442, 124] on button "button" at bounding box center [445, 127] width 27 height 190
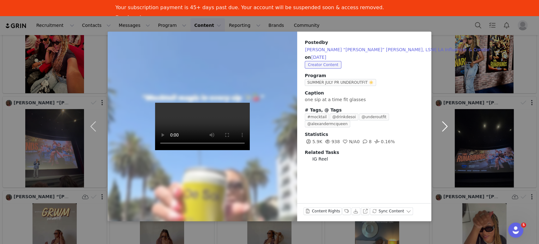
click at [442, 124] on button "button" at bounding box center [445, 127] width 27 height 190
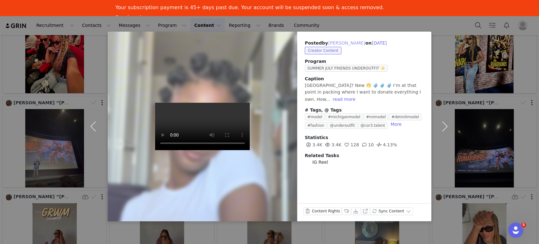
click at [343, 44] on button "[PERSON_NAME]" at bounding box center [346, 43] width 37 height 8
type input "[PERSON_NAME]"
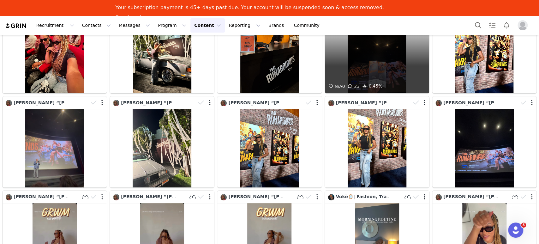
scroll to position [0, 0]
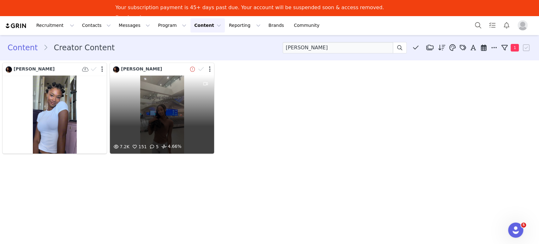
click at [169, 117] on div "7.2K 151 5 4.66%" at bounding box center [162, 115] width 104 height 78
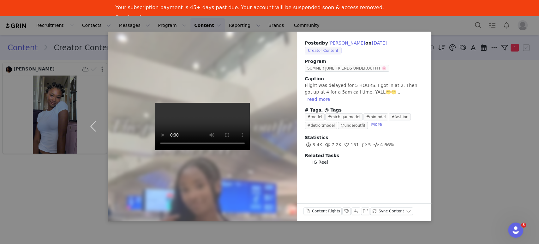
click at [422, 173] on div "Posted by [PERSON_NAME] on [DATE] Creator Content Program SUMMER JUNE FRIENDS U…" at bounding box center [364, 127] width 134 height 190
click at [484, 104] on div "Posted by [PERSON_NAME] on [DATE] Creator Content Program SUMMER JUNE FRIENDS U…" at bounding box center [269, 122] width 539 height 244
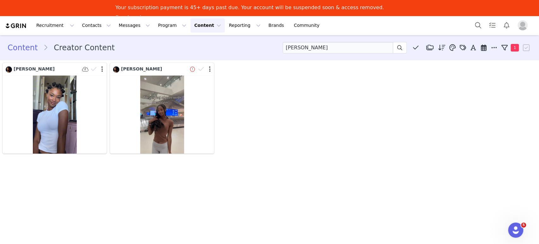
click at [196, 30] on button "Content Content" at bounding box center [208, 25] width 34 height 14
click at [183, 56] on p "Media Library" at bounding box center [191, 55] width 30 height 7
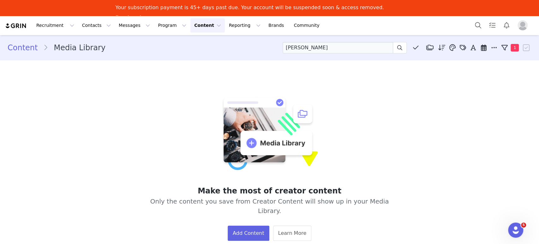
click at [191, 27] on button "Content Content" at bounding box center [208, 25] width 34 height 14
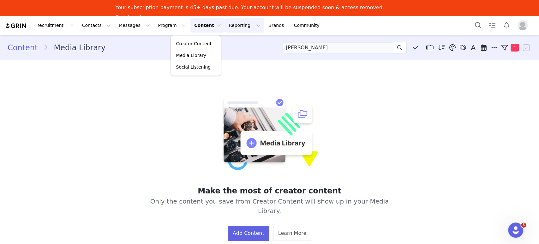
click at [225, 22] on button "Reporting Reporting" at bounding box center [244, 25] width 39 height 14
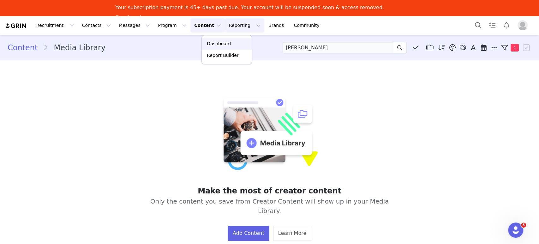
click at [218, 41] on p "Dashboard" at bounding box center [219, 43] width 24 height 7
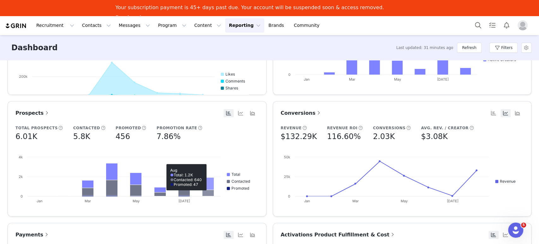
scroll to position [320, 0]
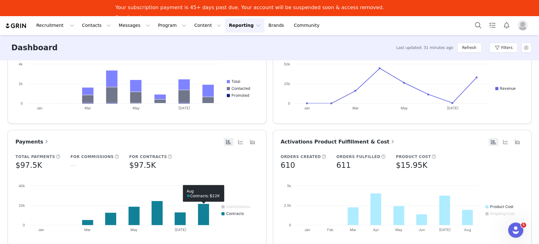
click at [35, 142] on span "Payments" at bounding box center [32, 142] width 34 height 6
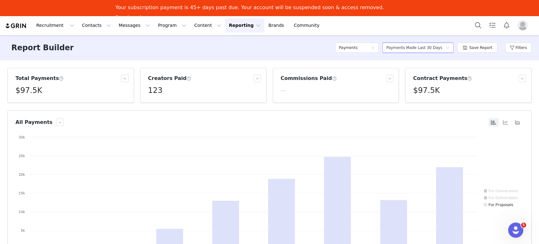
click at [416, 51] on div "Payments Made Last 30 Days" at bounding box center [415, 47] width 56 height 9
click at [414, 90] on h5 "Payments Made This Year" at bounding box center [422, 90] width 61 height 7
type input "[DATE]"
radio input "true"
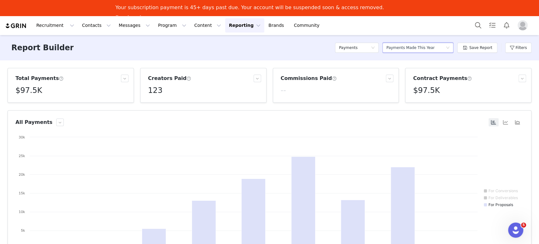
click at [225, 25] on button "Reporting Reporting" at bounding box center [244, 25] width 39 height 14
click at [216, 57] on p "Report Builder" at bounding box center [223, 55] width 32 height 7
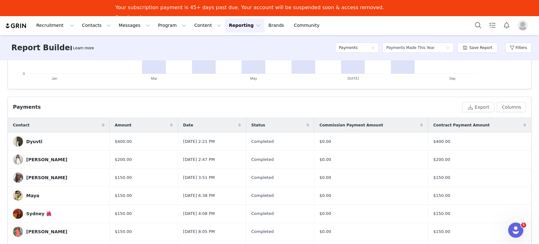
click at [462, 124] on span "Contract Payment Amount" at bounding box center [462, 125] width 56 height 6
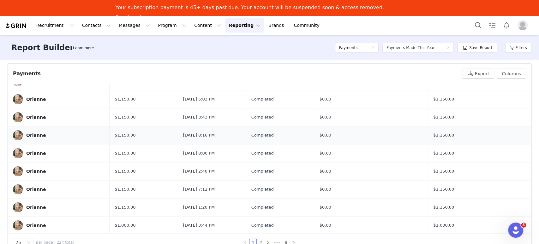
scroll to position [104, 0]
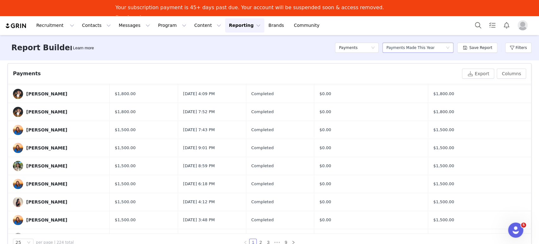
click at [419, 48] on div "Payments Made This Year" at bounding box center [411, 47] width 48 height 9
click at [353, 70] on div "Payments" at bounding box center [236, 74] width 447 height 8
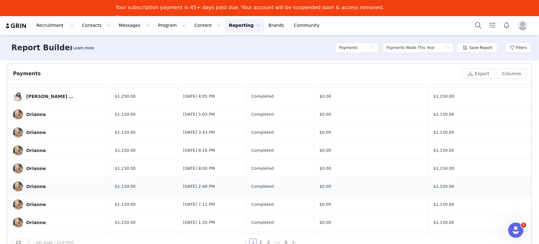
scroll to position [315, 0]
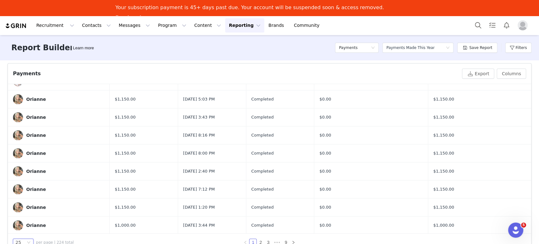
click at [30, 241] on icon "icon: down" at bounding box center [29, 243] width 4 height 4
click at [18, 219] on li "50" at bounding box center [23, 221] width 21 height 10
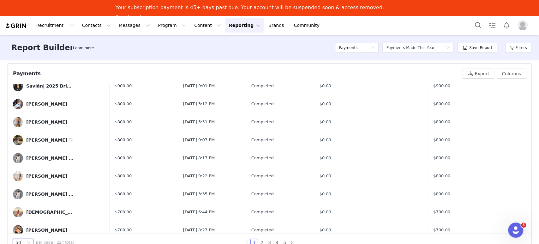
scroll to position [764, 0]
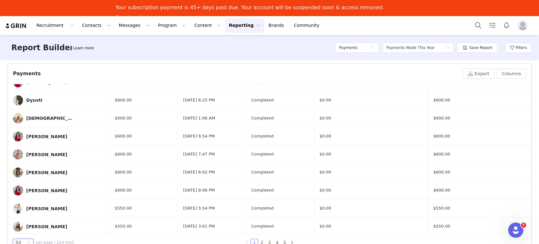
click at [33, 134] on div "[PERSON_NAME]" at bounding box center [46, 136] width 41 height 5
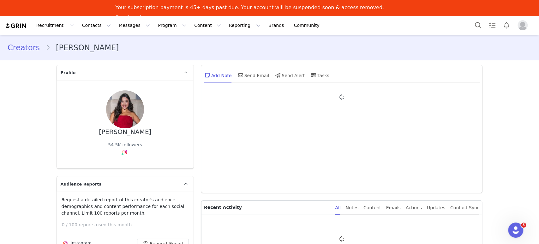
type input "+1 ([GEOGRAPHIC_DATA])"
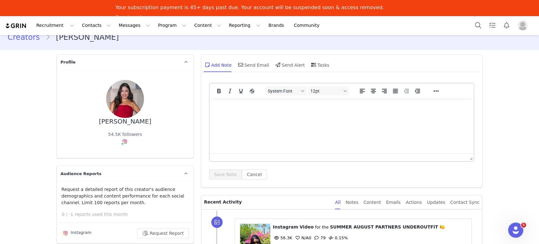
scroll to position [9, 0]
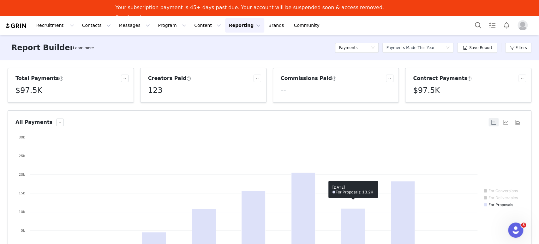
scroll to position [54, 0]
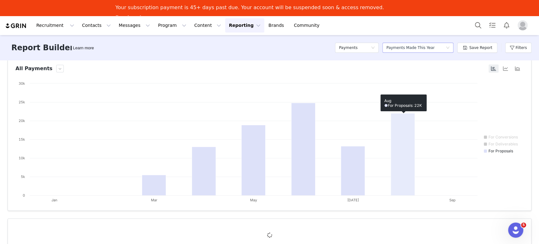
click at [409, 49] on div "Payments Made This Year" at bounding box center [411, 47] width 48 height 9
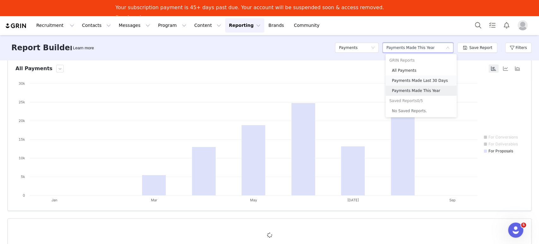
click at [409, 78] on h5 "Payments Made Last 30 Days" at bounding box center [422, 80] width 61 height 7
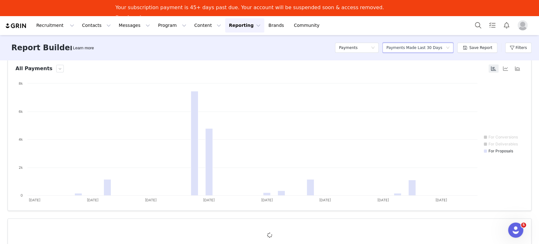
click at [225, 29] on button "Reporting Reporting" at bounding box center [244, 25] width 39 height 14
click at [215, 54] on p "Report Builder" at bounding box center [223, 55] width 32 height 7
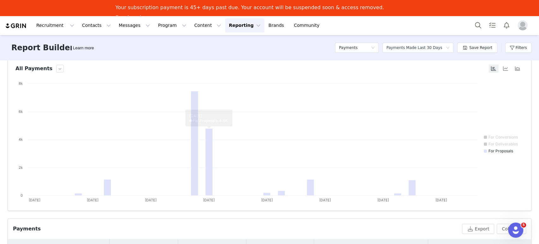
click at [230, 24] on button "Reporting Reporting" at bounding box center [244, 25] width 39 height 14
click at [224, 55] on p "Report Builder" at bounding box center [223, 55] width 32 height 7
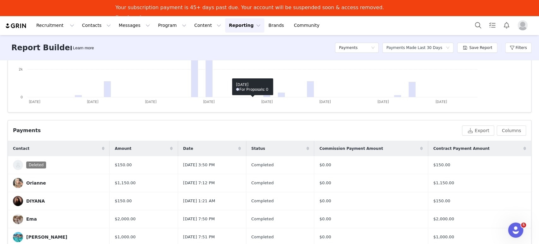
scroll to position [209, 0]
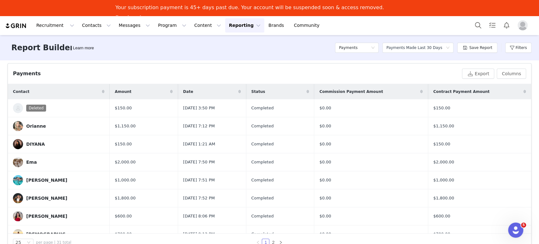
click at [455, 91] on span "Contract Payment Amount" at bounding box center [462, 92] width 56 height 6
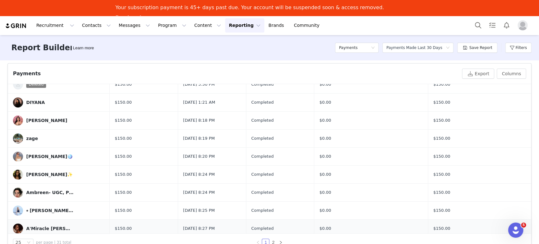
scroll to position [315, 0]
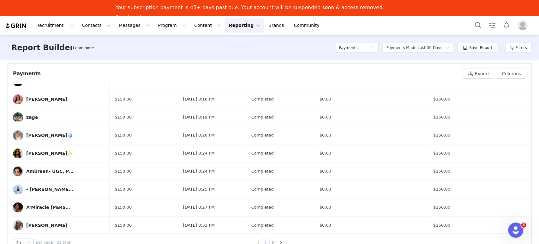
click at [28, 241] on icon "icon: down" at bounding box center [29, 243] width 4 height 4
click at [23, 218] on li "50" at bounding box center [23, 221] width 21 height 10
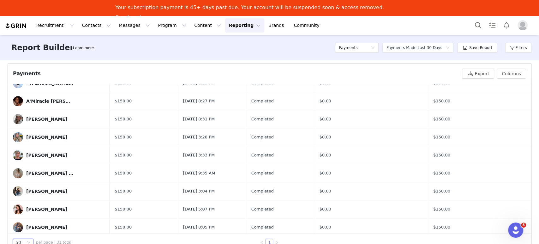
scroll to position [423, 0]
